Goal: Task Accomplishment & Management: Manage account settings

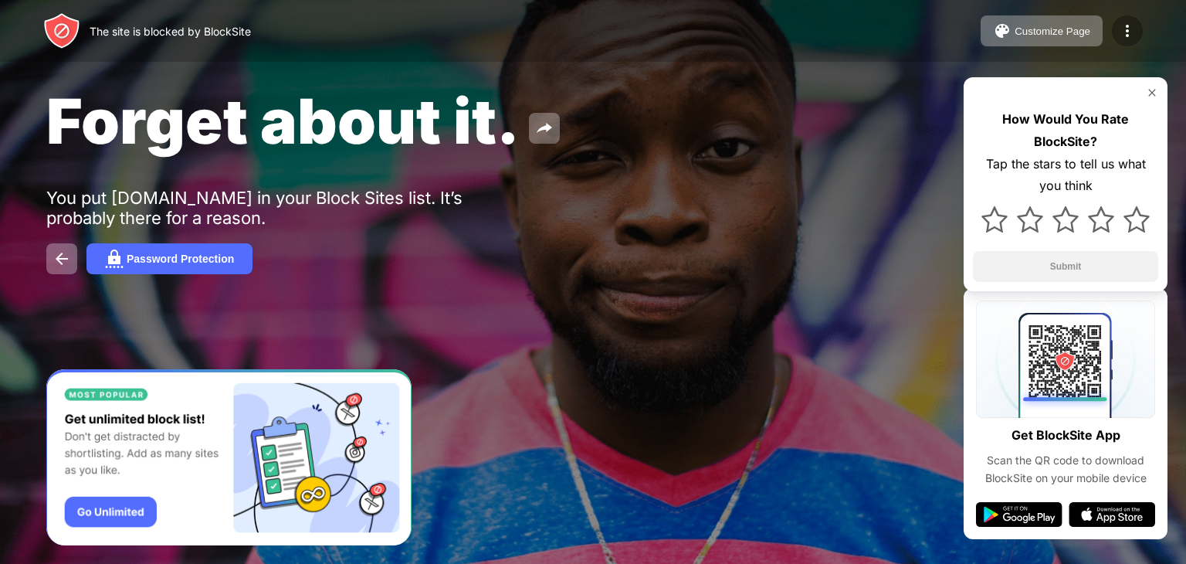
click at [1124, 29] on img at bounding box center [1127, 31] width 19 height 19
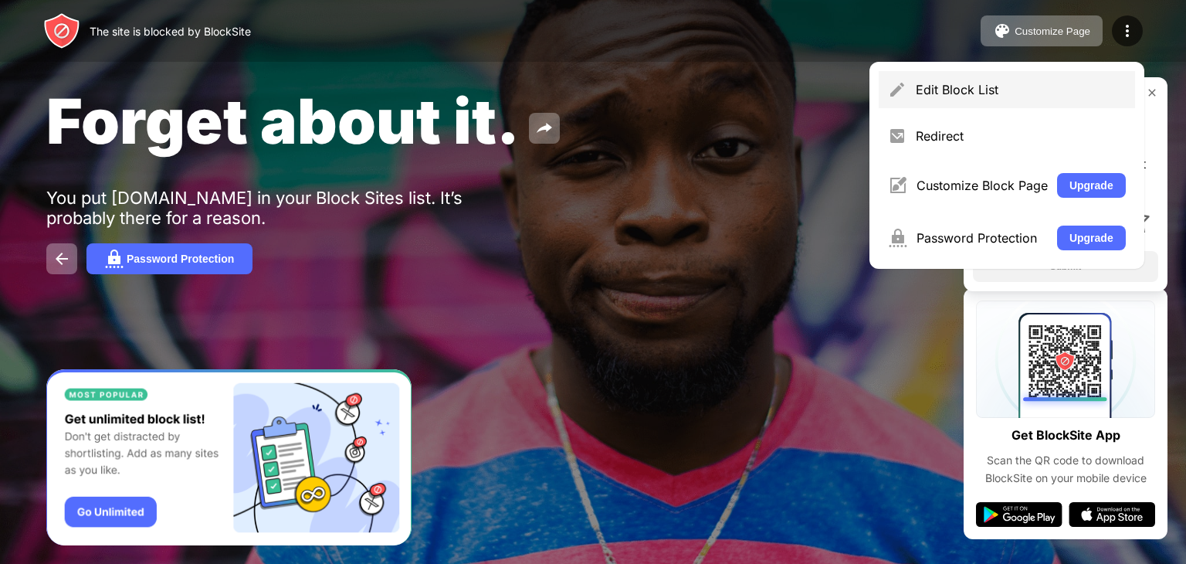
click at [958, 72] on div "Edit Block List" at bounding box center [1007, 89] width 256 height 37
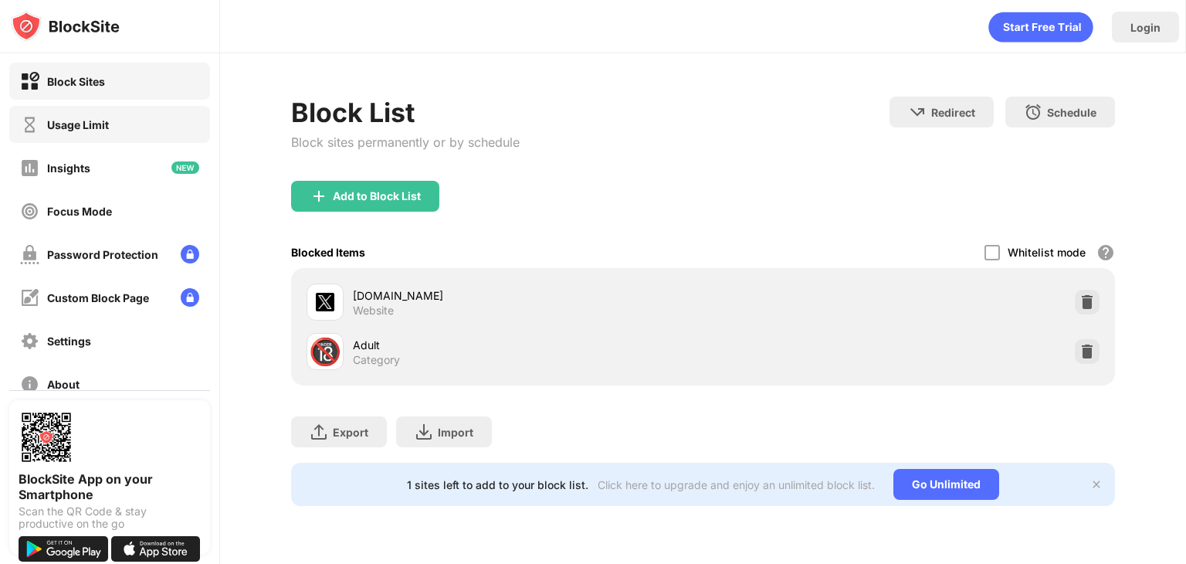
click at [108, 124] on div "Usage Limit" at bounding box center [78, 124] width 62 height 13
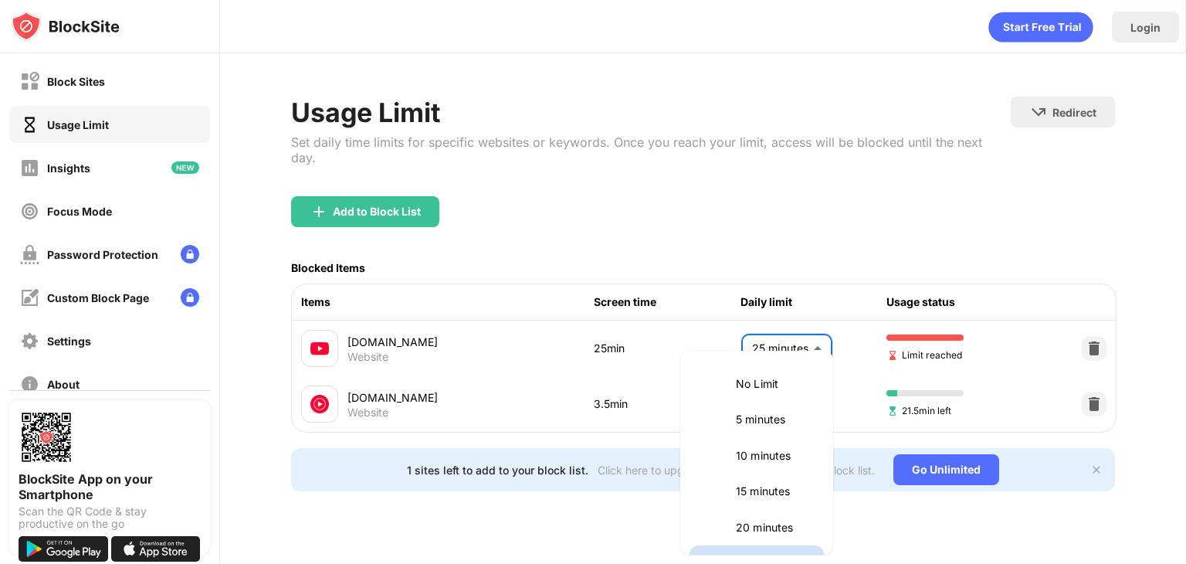
scroll to position [26, 0]
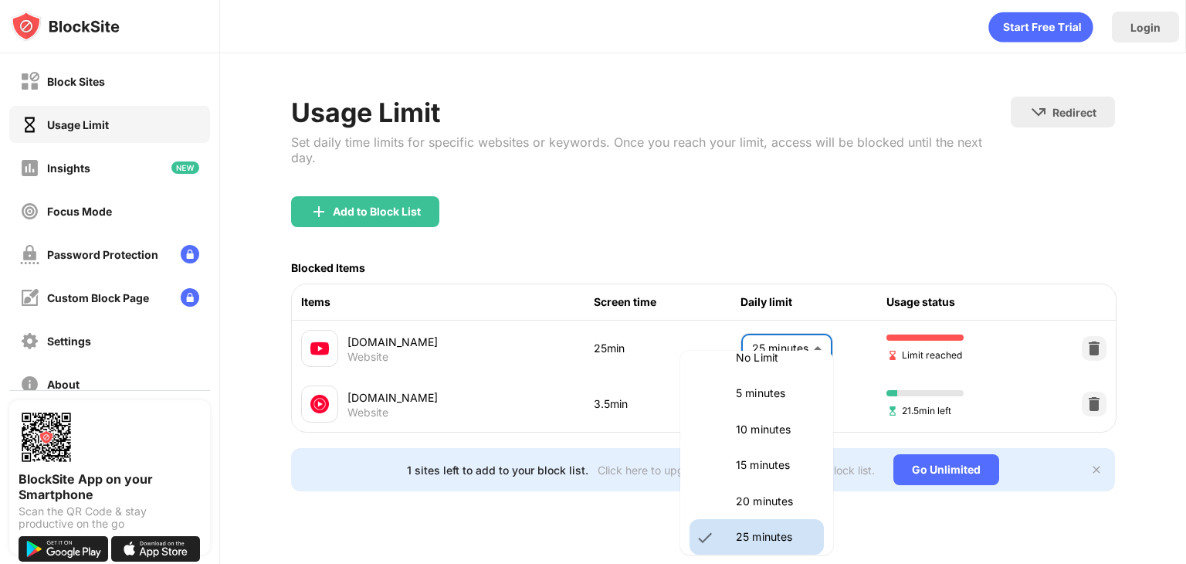
click at [822, 341] on body "Block Sites Usage Limit Insights Focus Mode Password Protection Custom Block Pa…" at bounding box center [593, 282] width 1186 height 564
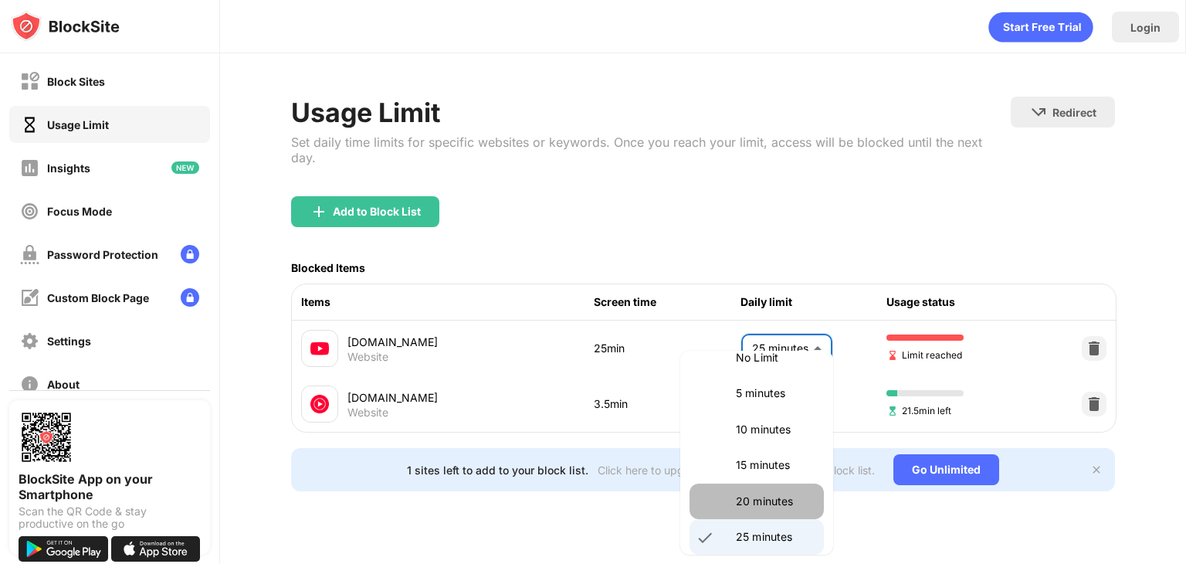
click at [760, 500] on p "20 minutes" at bounding box center [775, 501] width 79 height 17
type input "**"
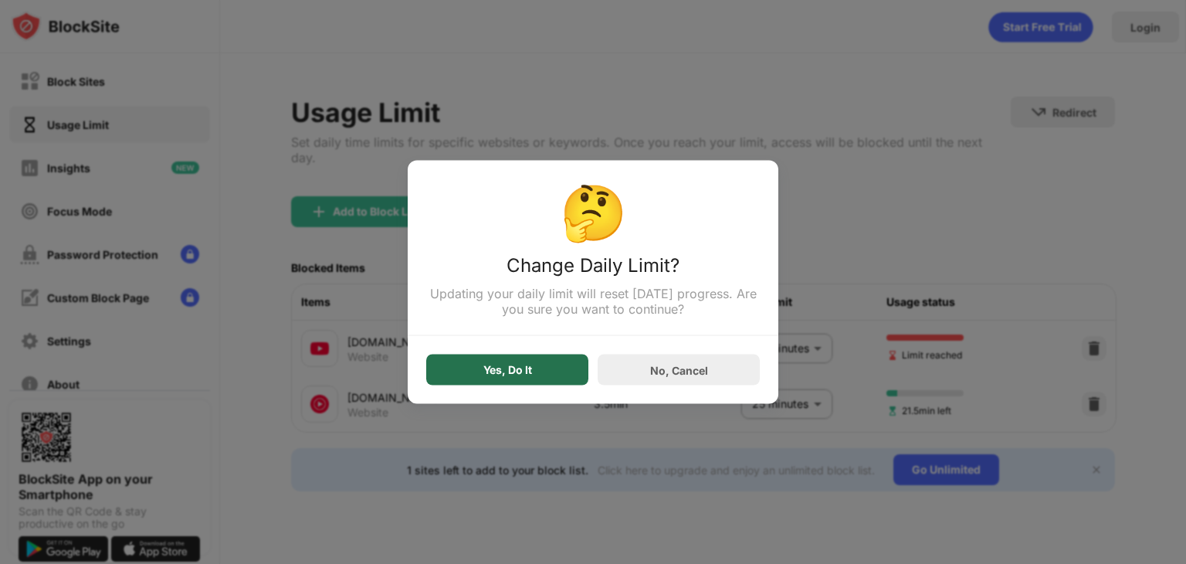
click at [487, 375] on div "Yes, Do It" at bounding box center [507, 370] width 49 height 12
